Goal: Task Accomplishment & Management: Manage account settings

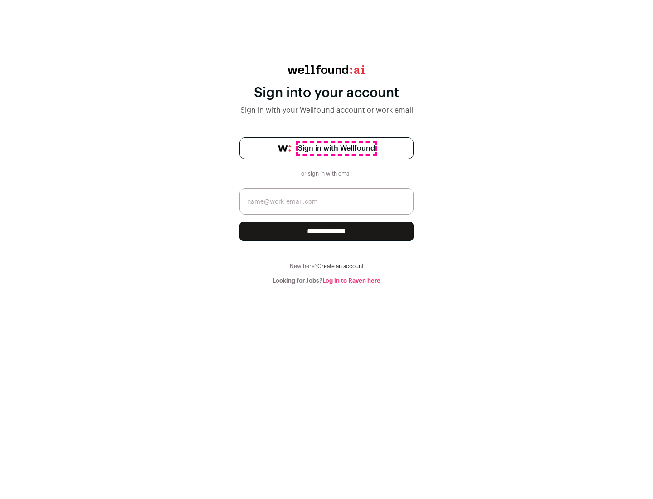
click at [336, 148] on span "Sign in with Wellfound" at bounding box center [336, 148] width 77 height 11
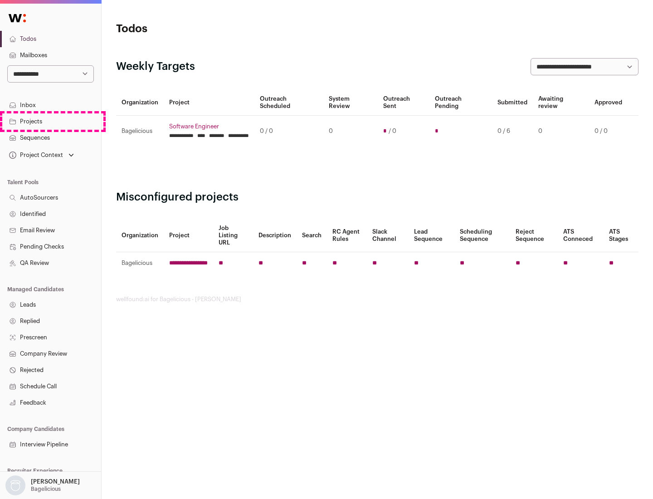
click at [50, 121] on link "Projects" at bounding box center [50, 121] width 101 height 16
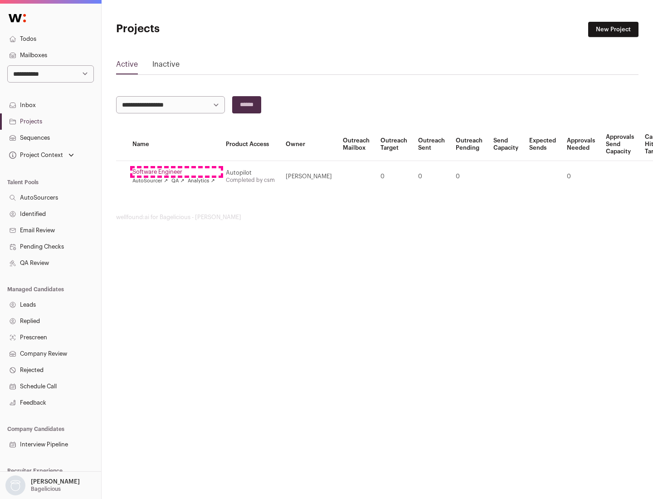
click at [176, 172] on link "Software Engineer" at bounding box center [173, 171] width 83 height 7
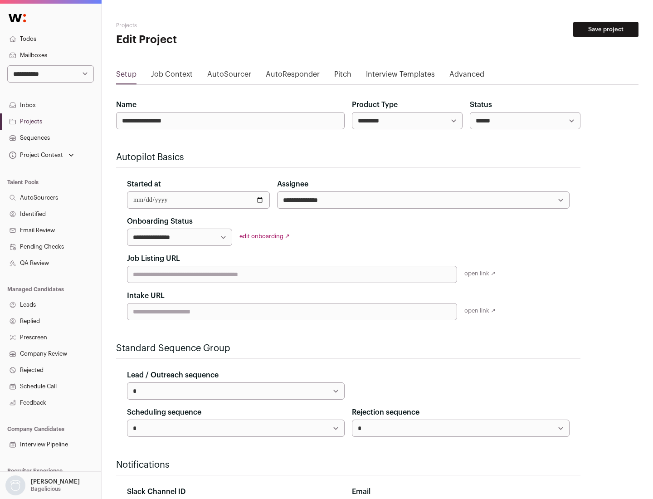
click at [606, 29] on button "Save project" at bounding box center [605, 29] width 65 height 15
